Goal: Task Accomplishment & Management: Manage account settings

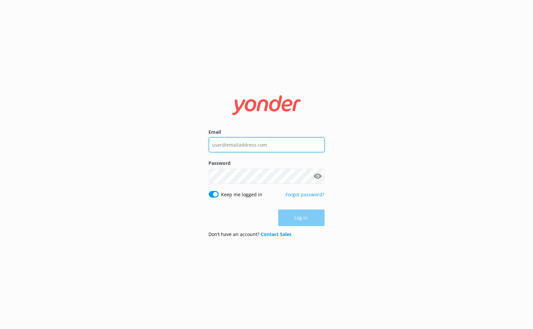
click at [290, 147] on input "Email" at bounding box center [267, 144] width 116 height 15
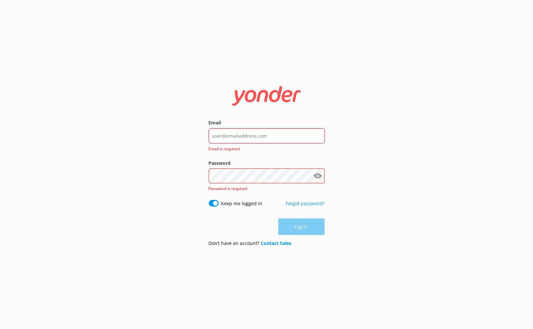
type input "[EMAIL_ADDRESS][DOMAIN_NAME]"
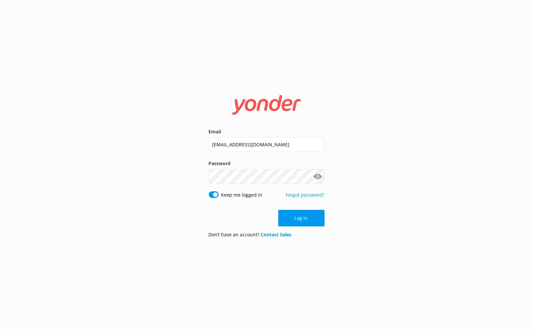
click at [306, 213] on button "Log in" at bounding box center [301, 218] width 46 height 17
